Goal: Task Accomplishment & Management: Complete application form

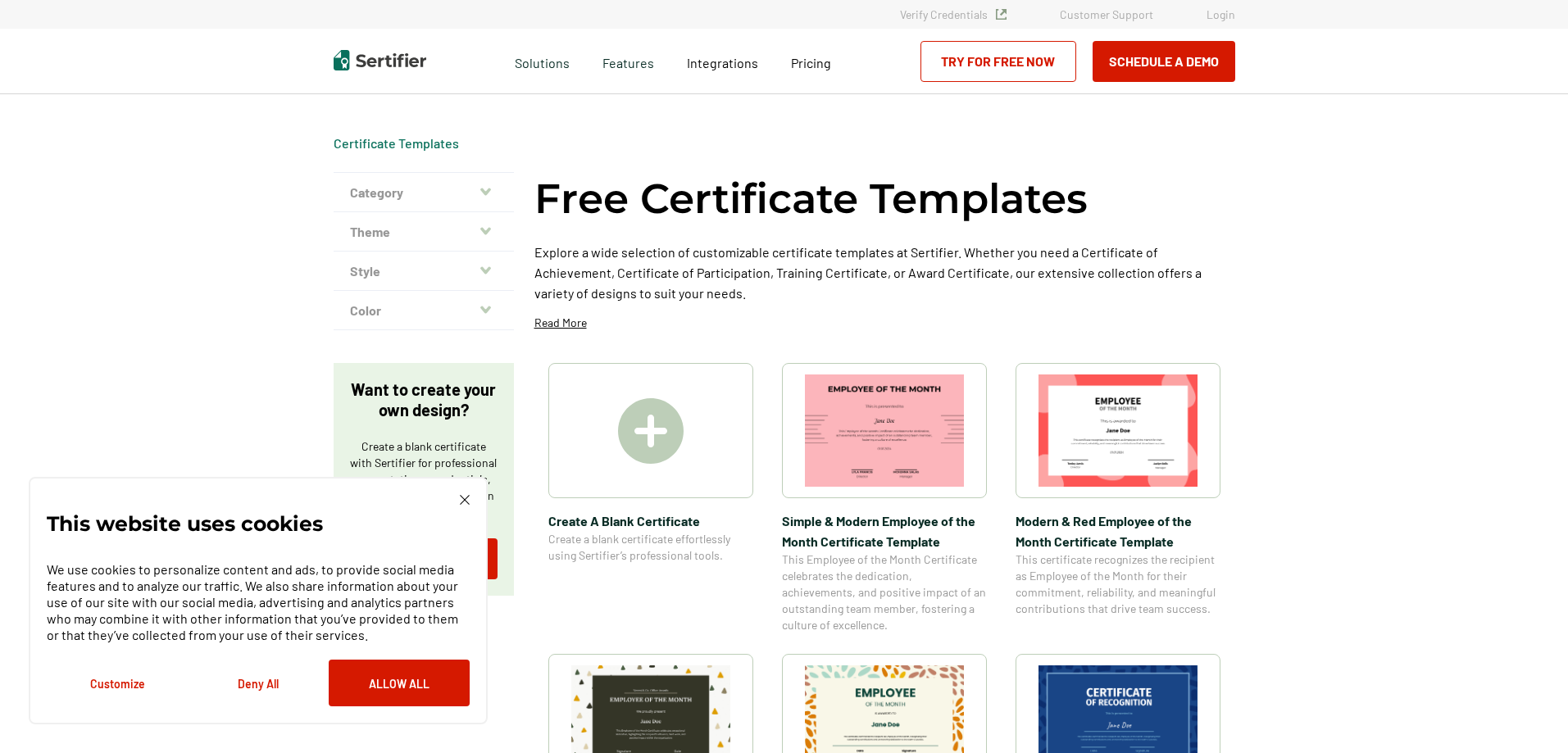
click at [651, 429] on img at bounding box center [651, 431] width 66 height 66
click at [495, 229] on button "Theme" at bounding box center [423, 232] width 181 height 39
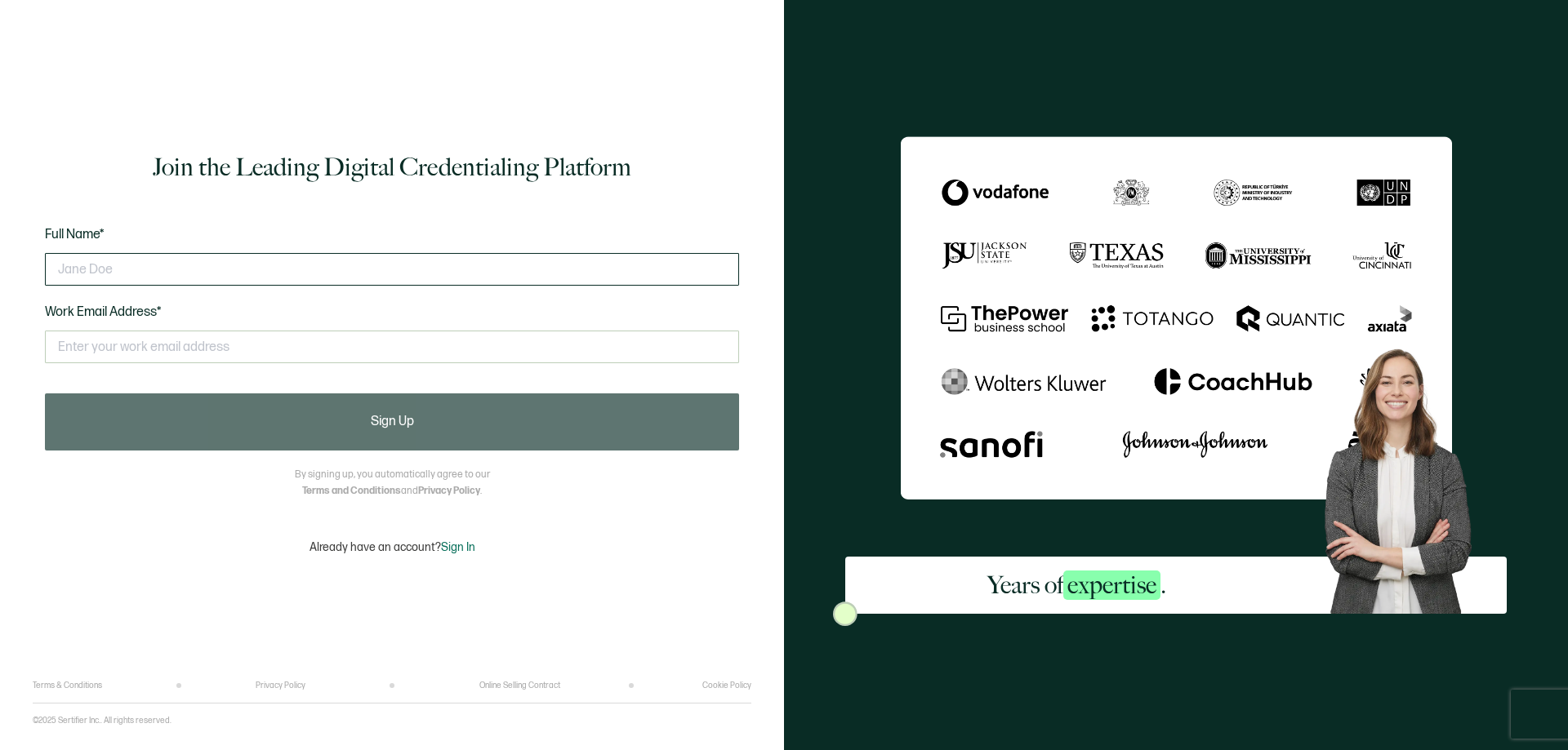
click at [159, 267] on input "text" at bounding box center [392, 269] width 694 height 33
click at [118, 356] on input "text" at bounding box center [392, 346] width 694 height 33
click at [207, 278] on input "[PERSON_NAME]" at bounding box center [392, 269] width 694 height 33
type input "R"
